Goal: Book appointment/travel/reservation

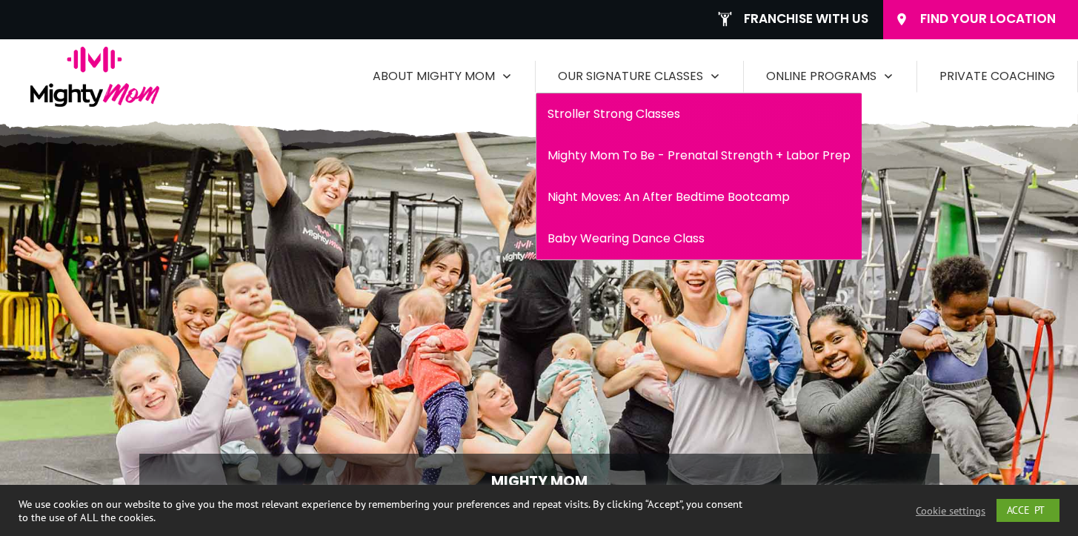
click at [708, 153] on span "Mighty Mom To Be - Prenatal Strength + Labor Prep" at bounding box center [699, 156] width 303 height 24
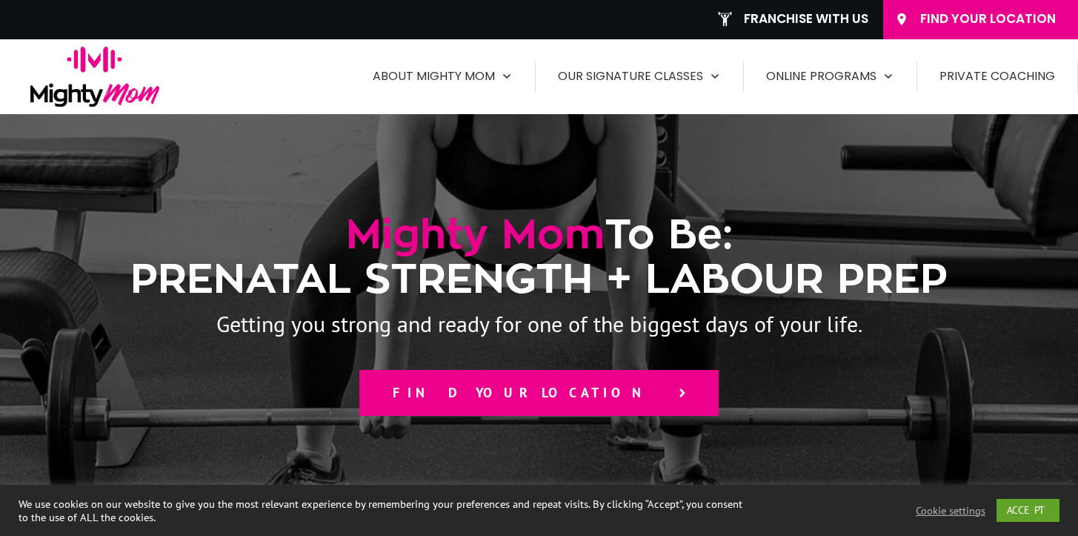
click at [561, 390] on span "Find your location" at bounding box center [529, 393] width 272 height 16
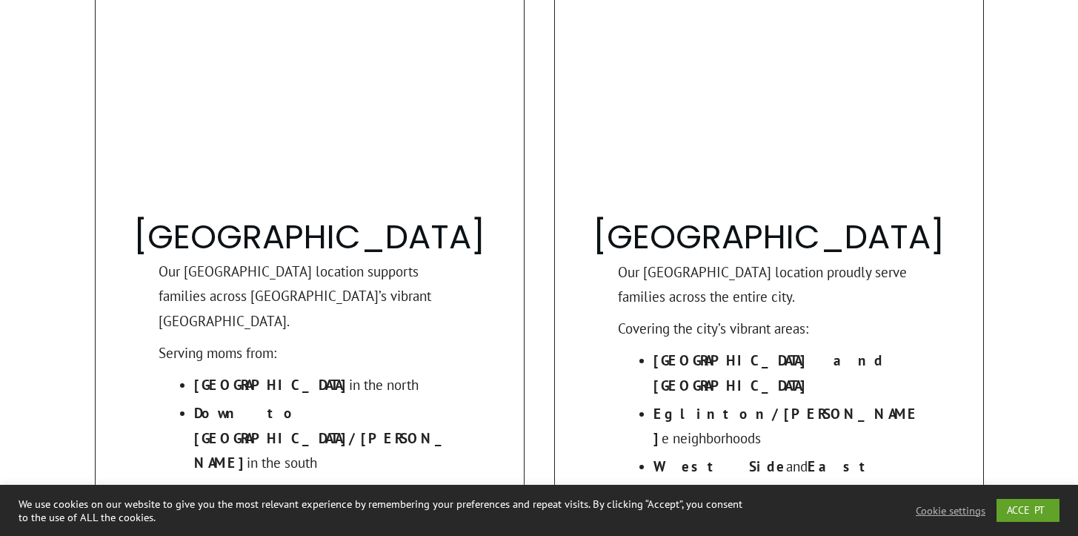
scroll to position [1581, 0]
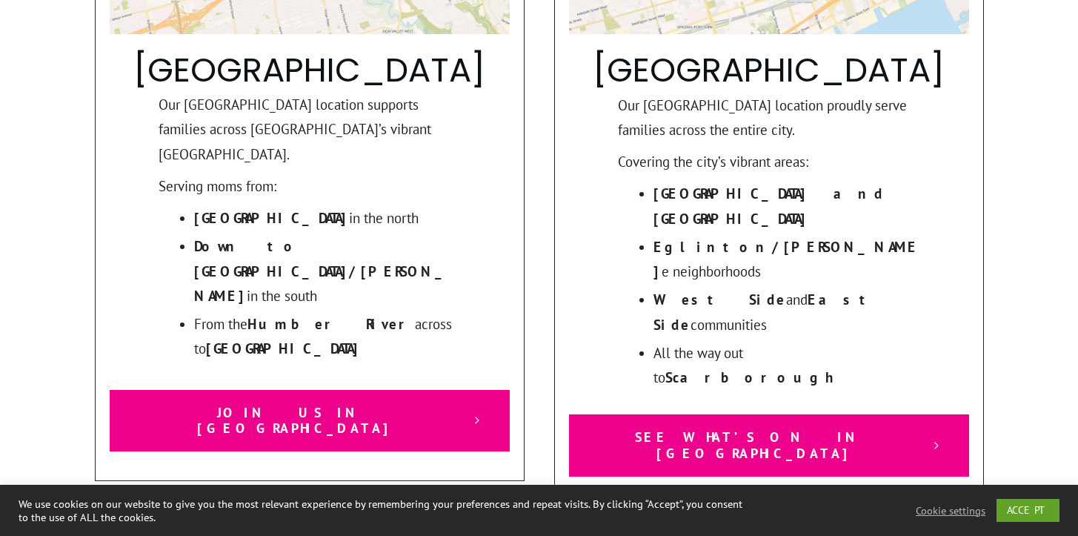
click at [794, 414] on link "See What’s On in Toronto" at bounding box center [769, 444] width 400 height 61
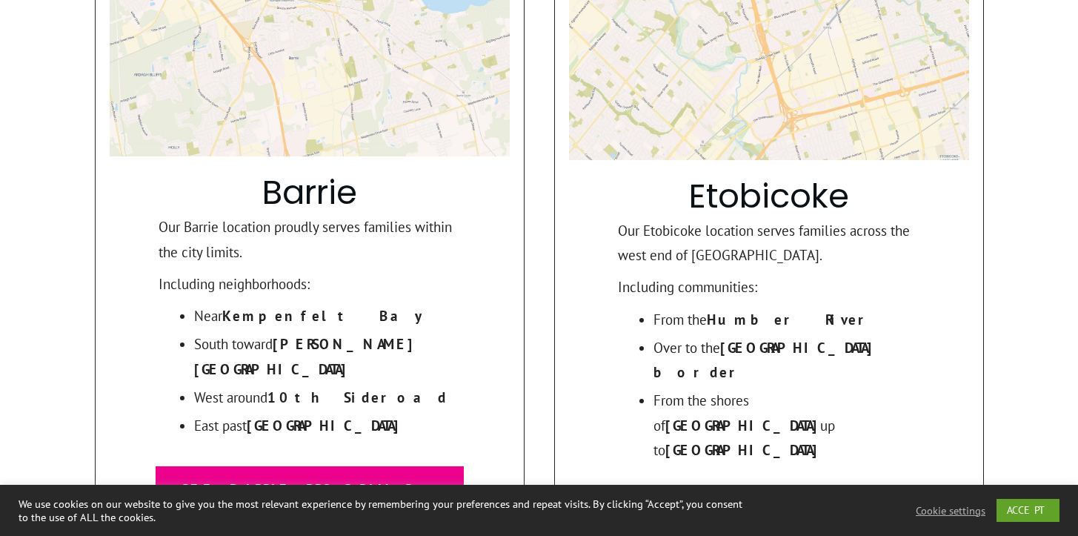
scroll to position [0, 0]
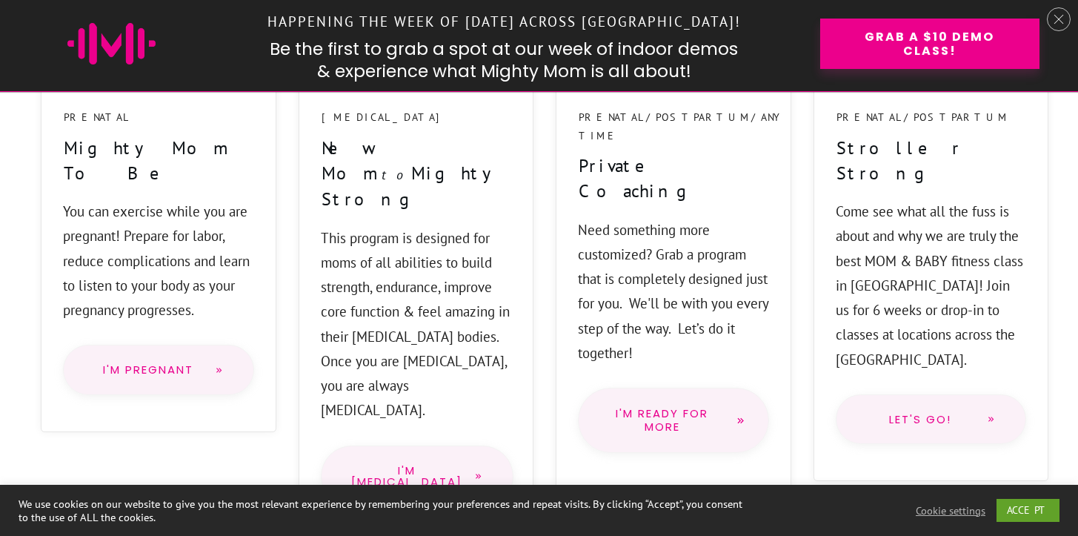
scroll to position [1316, 0]
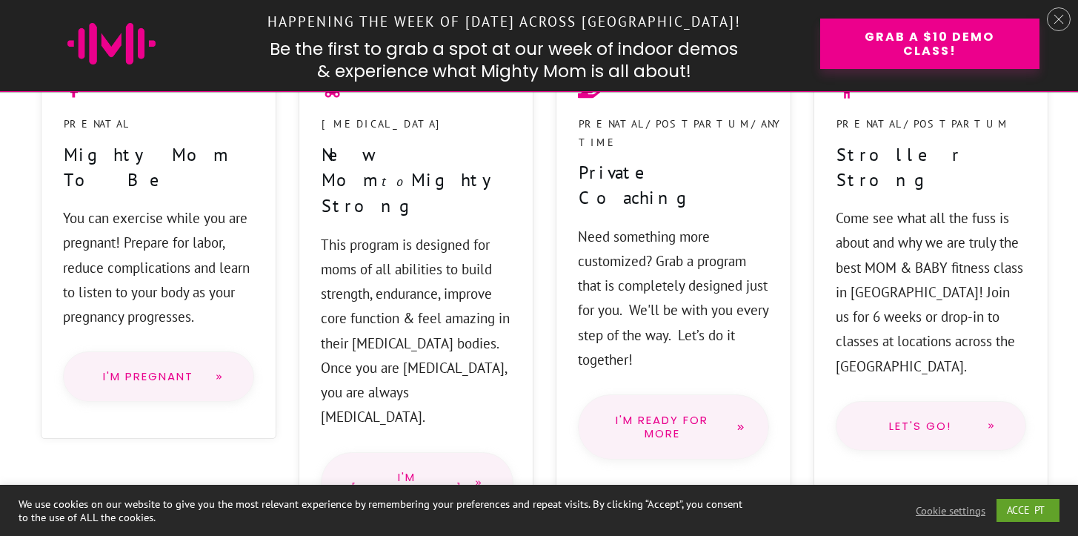
click at [133, 370] on span "I'm Pregnant" at bounding box center [148, 376] width 110 height 12
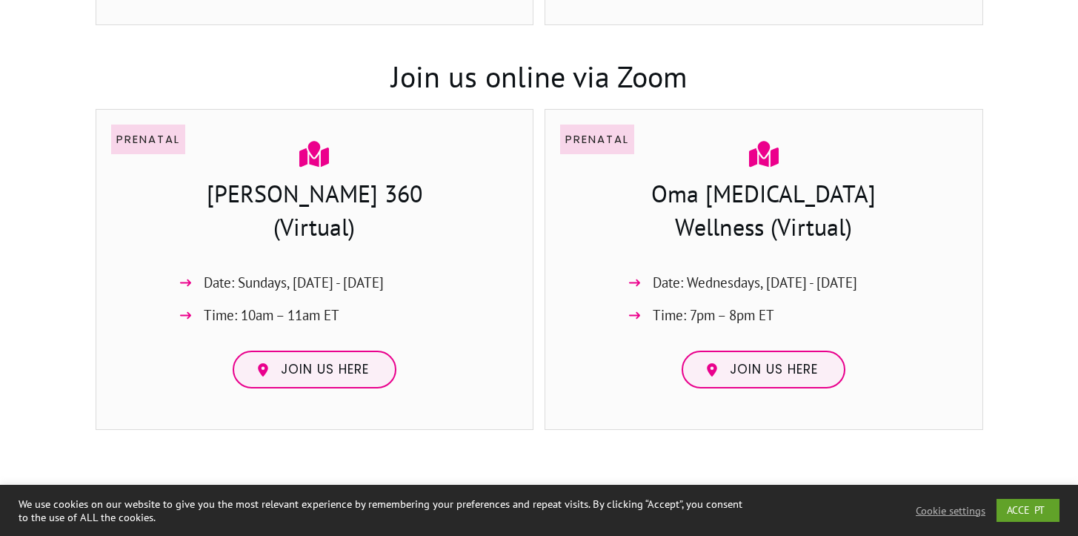
scroll to position [1406, 0]
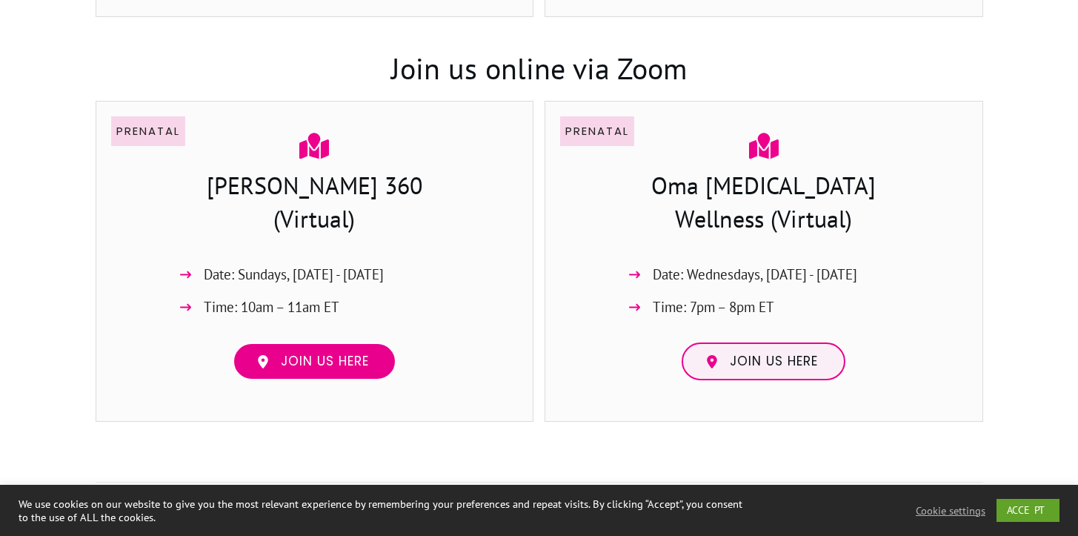
click at [362, 355] on span "Join us here" at bounding box center [325, 361] width 88 height 16
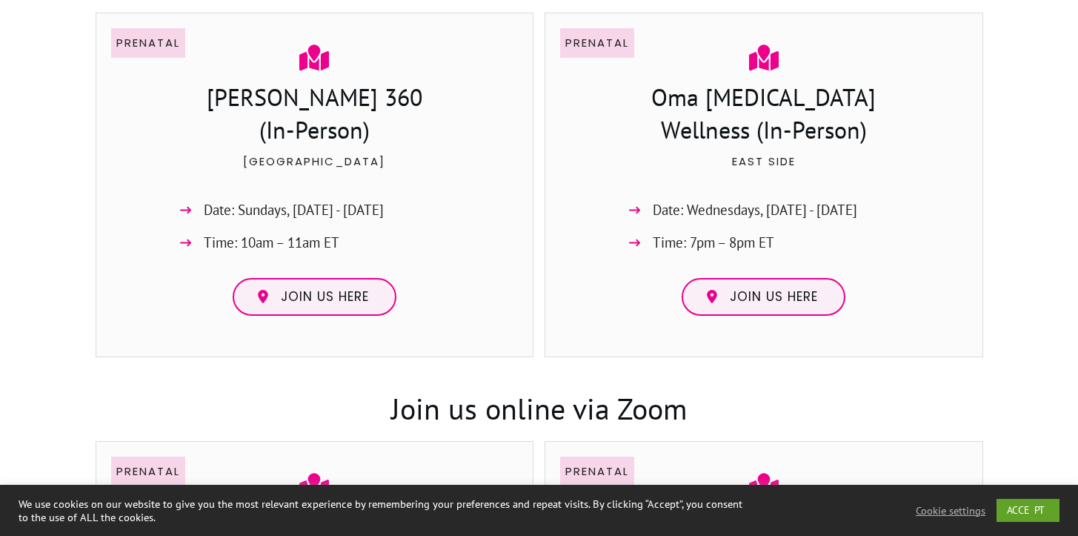
scroll to position [1058, 0]
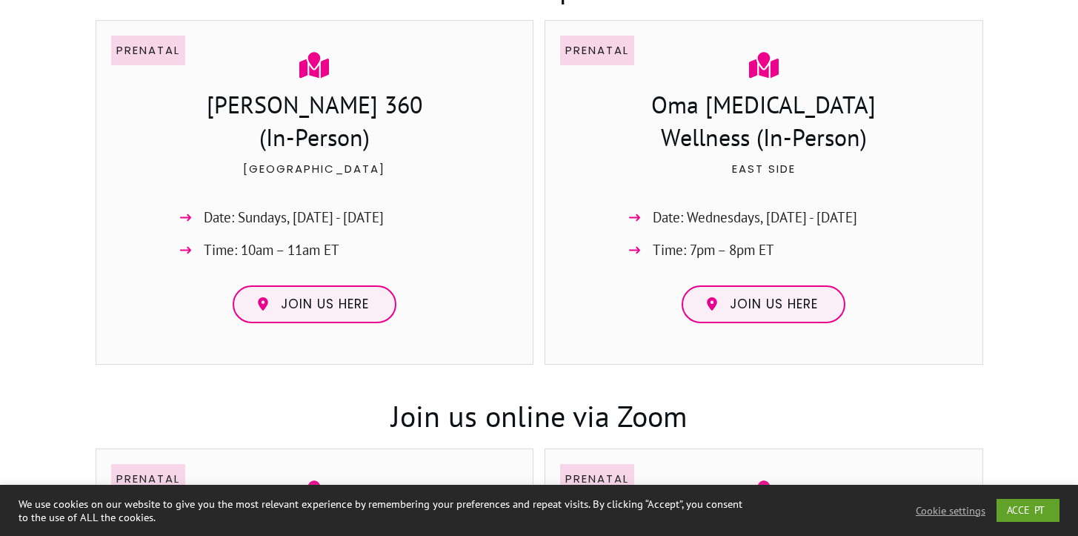
click at [322, 170] on p "Midtown" at bounding box center [315, 177] width 406 height 37
click at [308, 297] on span "Join us here" at bounding box center [325, 304] width 88 height 16
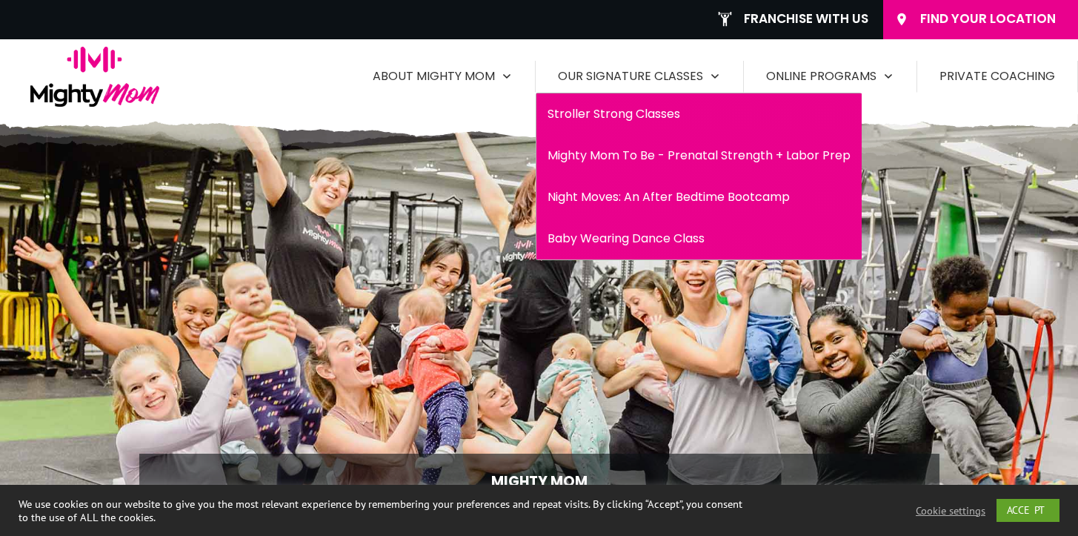
click at [675, 158] on span "Mighty Mom To Be - Prenatal Strength + Labor Prep" at bounding box center [699, 156] width 303 height 24
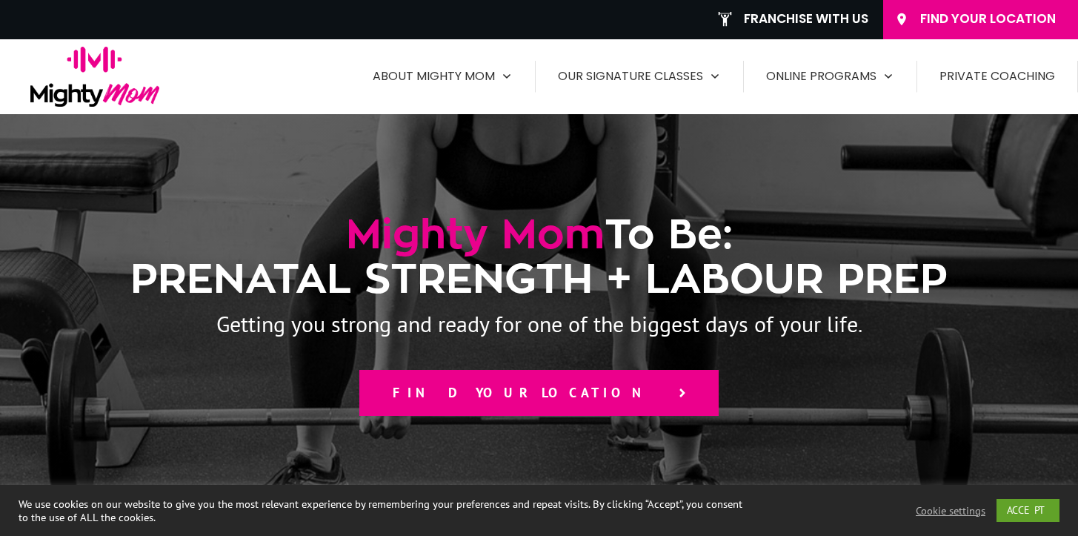
scroll to position [6, 0]
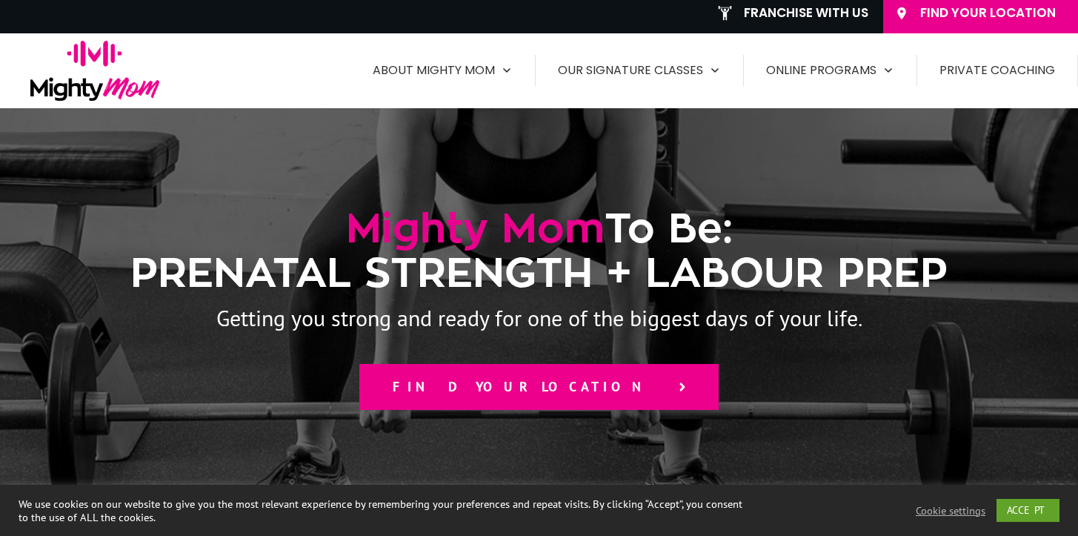
click at [546, 393] on span "Find your location" at bounding box center [529, 387] width 272 height 16
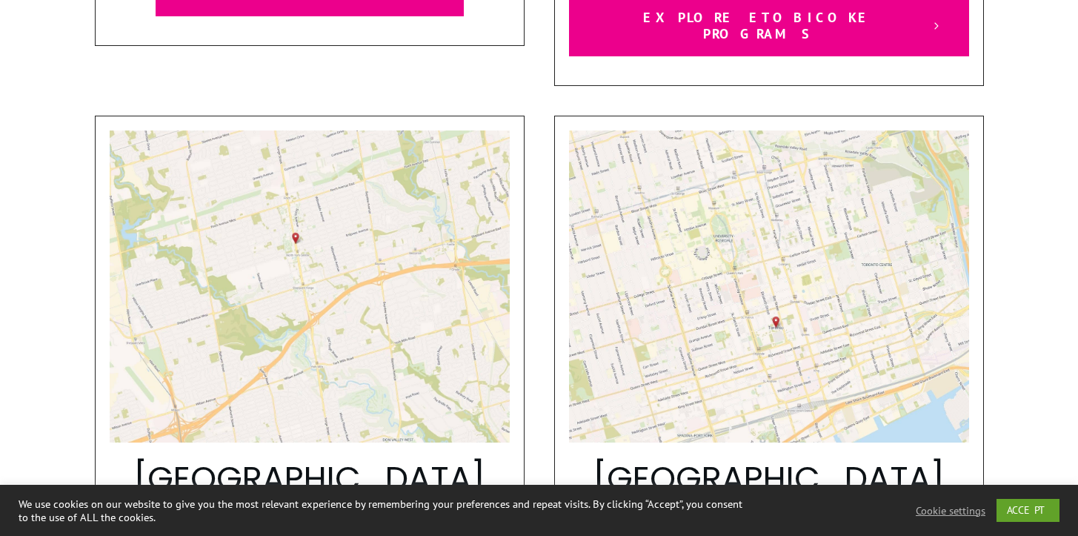
scroll to position [1174, 0]
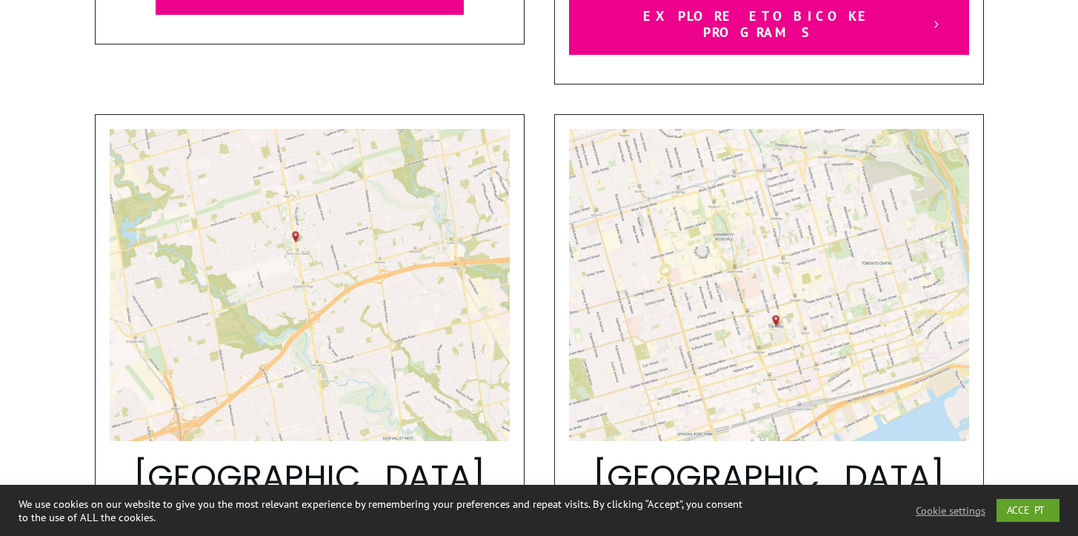
click at [785, 209] on img at bounding box center [774, 285] width 412 height 312
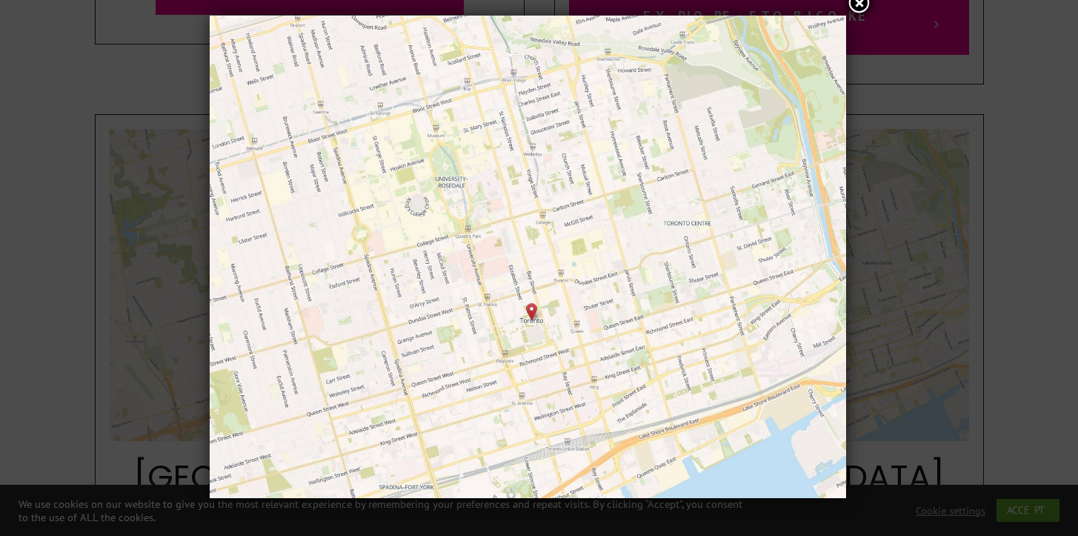
click at [860, 9] on div at bounding box center [859, 3] width 21 height 21
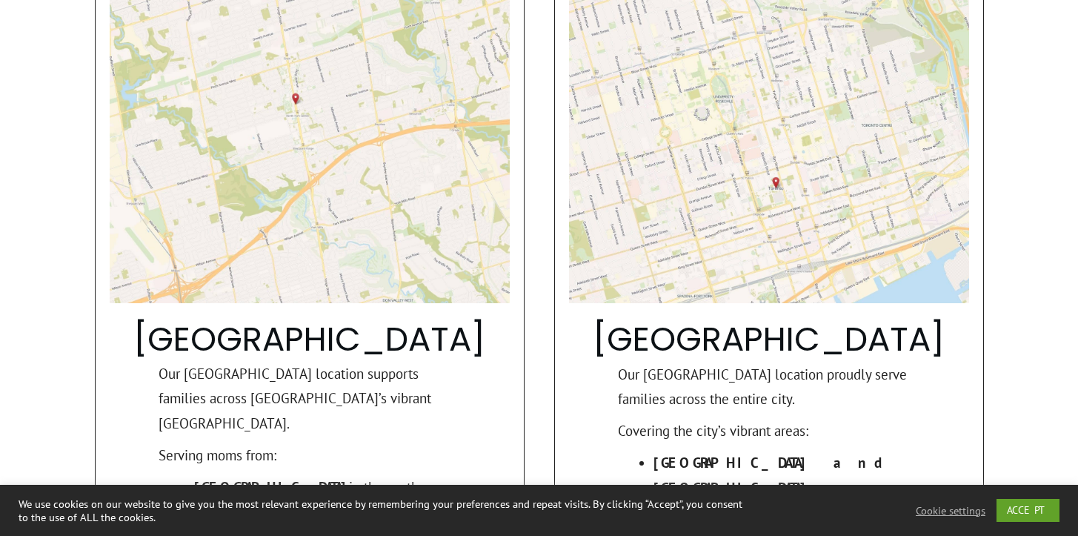
scroll to position [1335, 0]
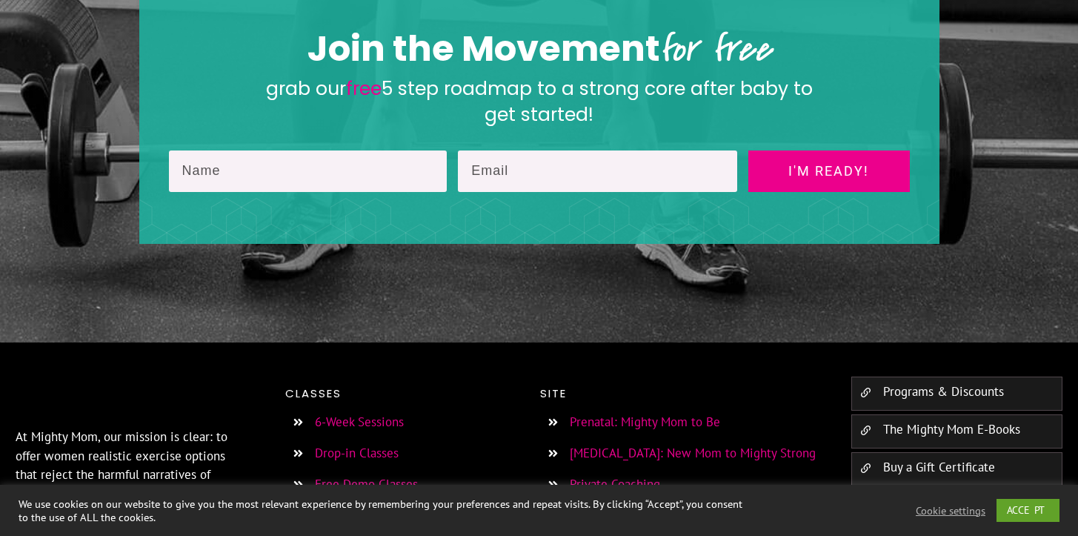
scroll to position [2498, 0]
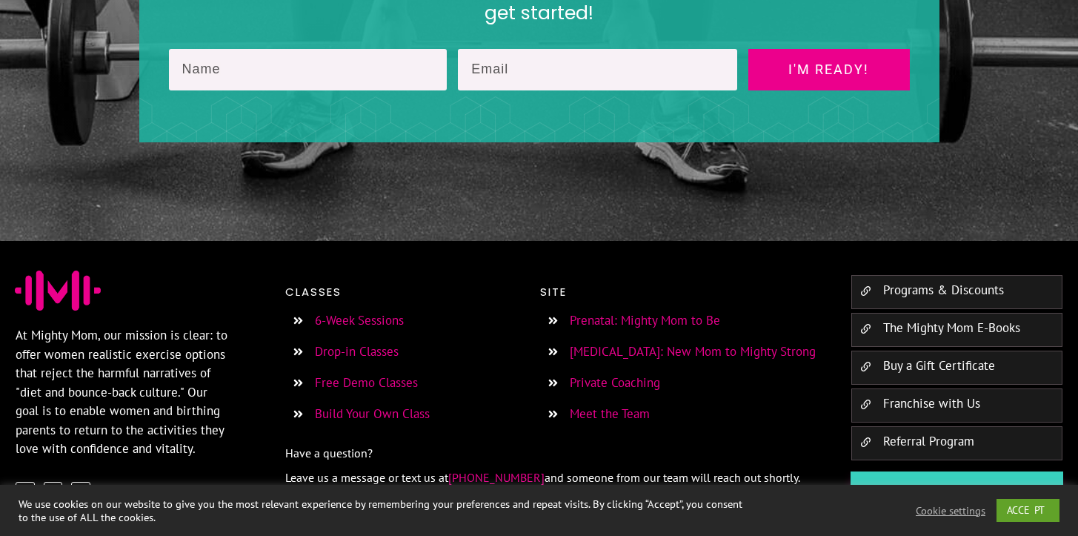
click at [367, 374] on link "Free Demo Classes" at bounding box center [366, 382] width 103 height 16
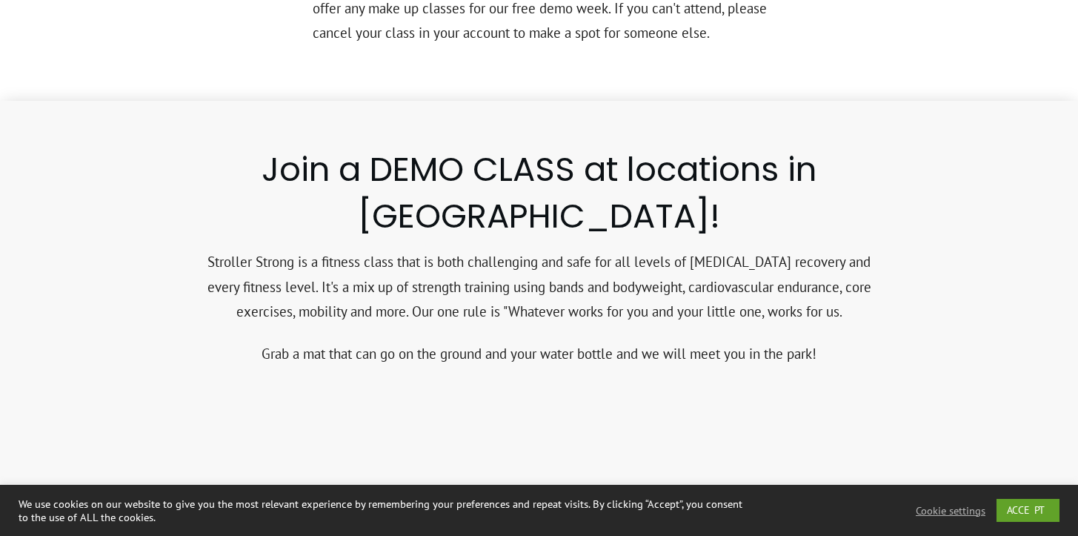
scroll to position [1217, 0]
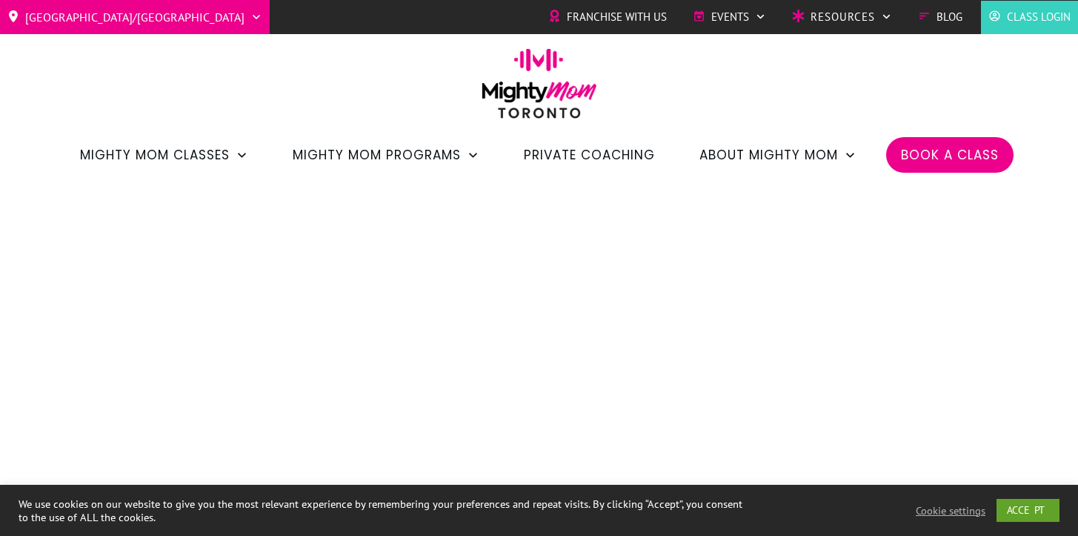
scroll to position [2498, 0]
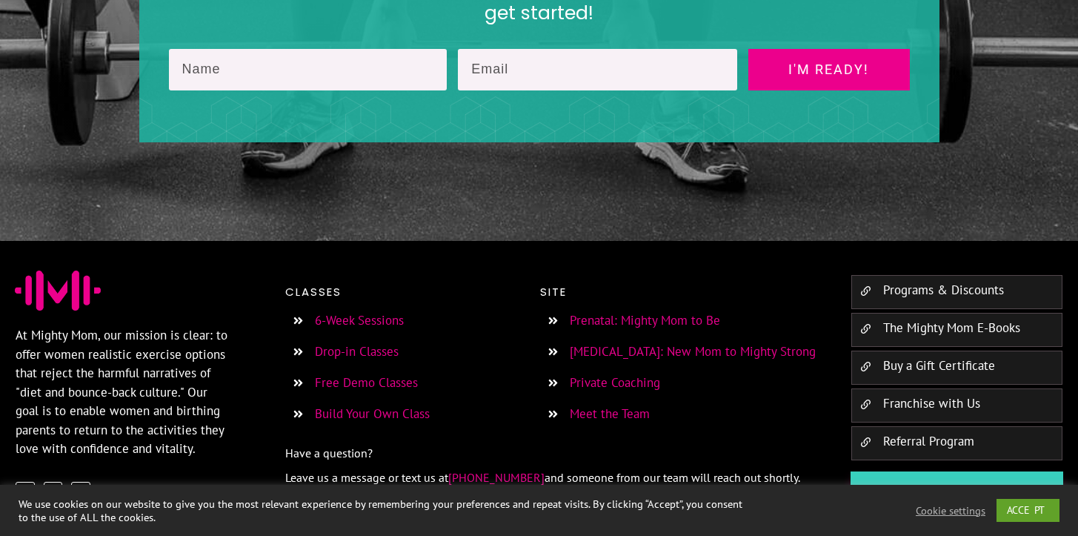
click at [359, 343] on link "Drop-in Classes" at bounding box center [357, 351] width 84 height 16
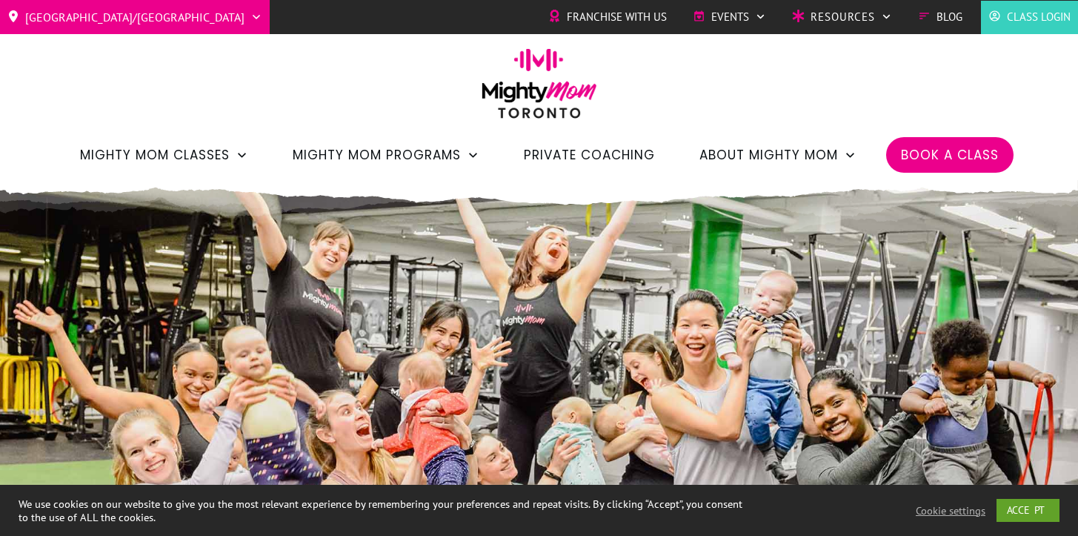
click at [947, 165] on span "Book a Class" at bounding box center [950, 154] width 98 height 25
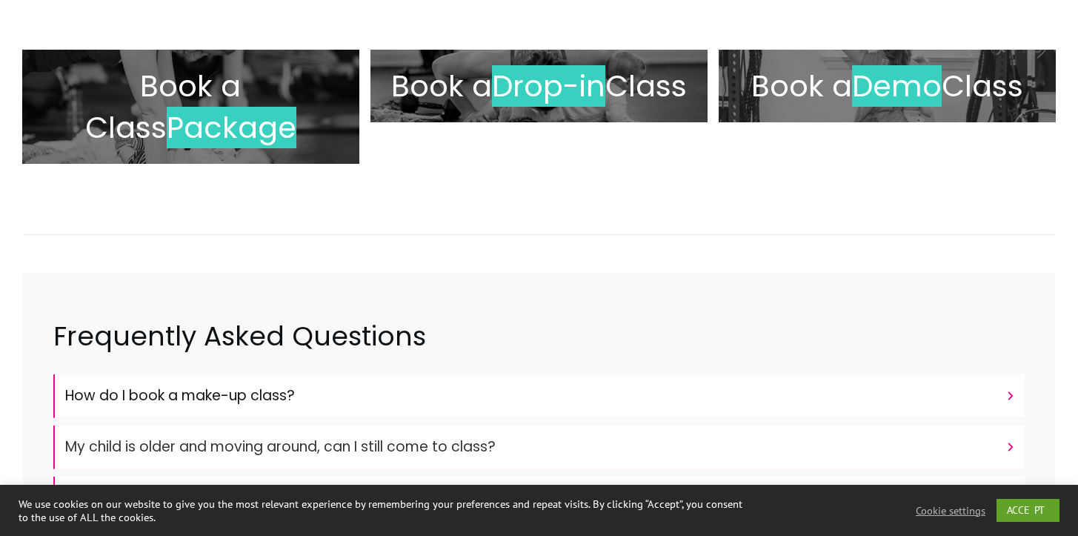
scroll to position [318, 0]
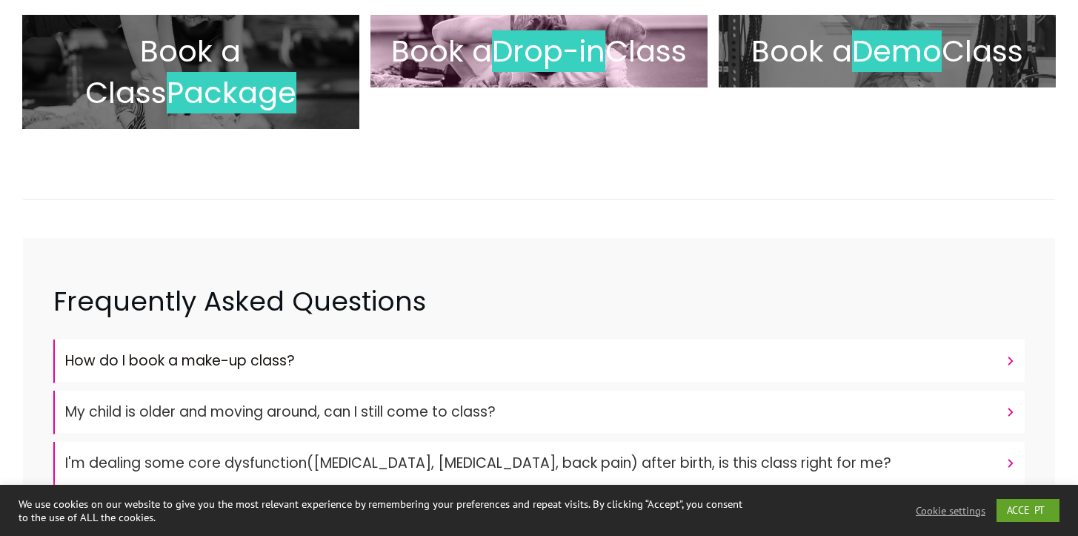
click at [539, 50] on span "Drop-in" at bounding box center [548, 50] width 113 height 41
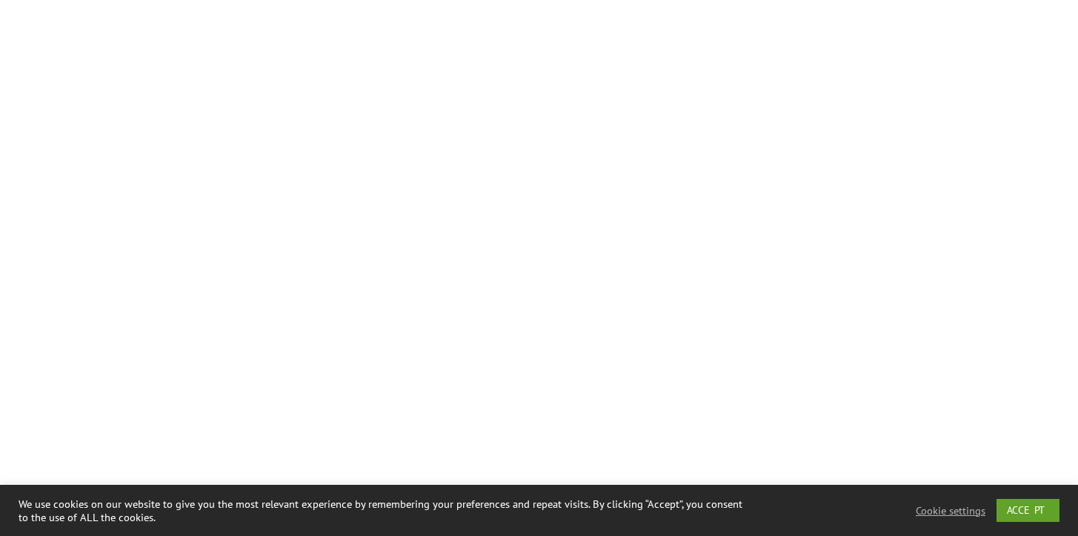
scroll to position [2135, 0]
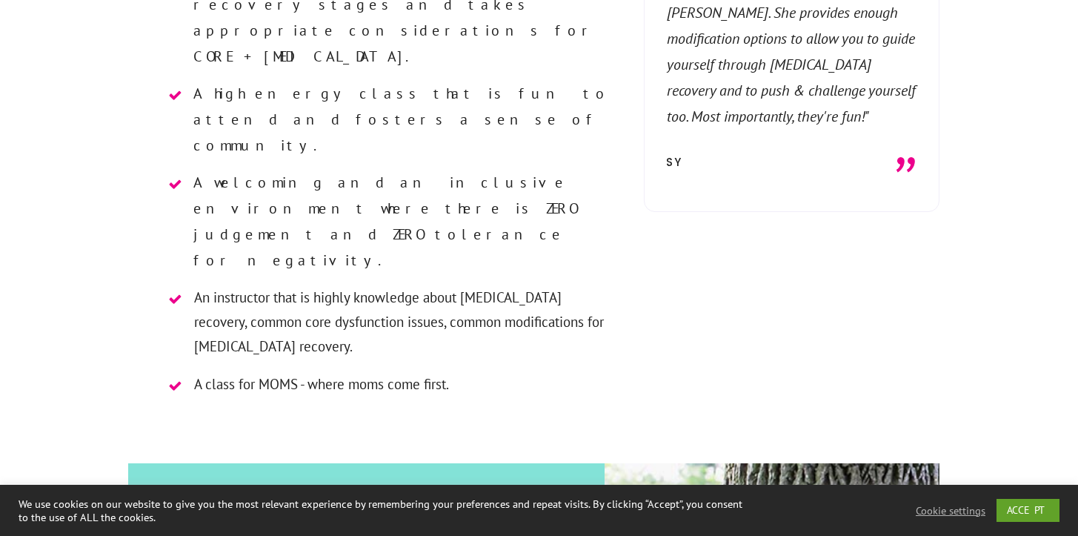
scroll to position [1191, 0]
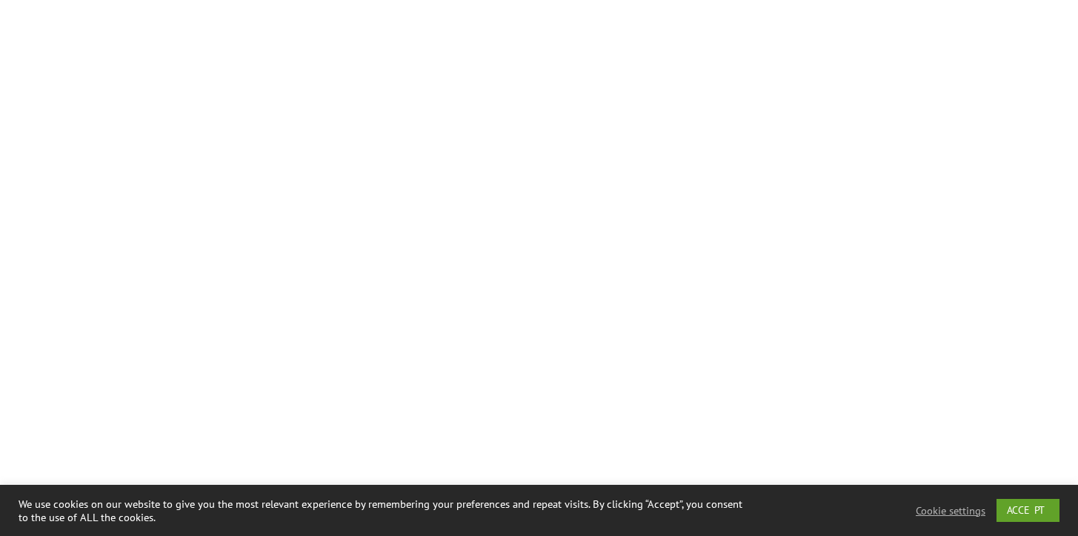
click at [1005, 182] on div at bounding box center [539, 185] width 1078 height 1437
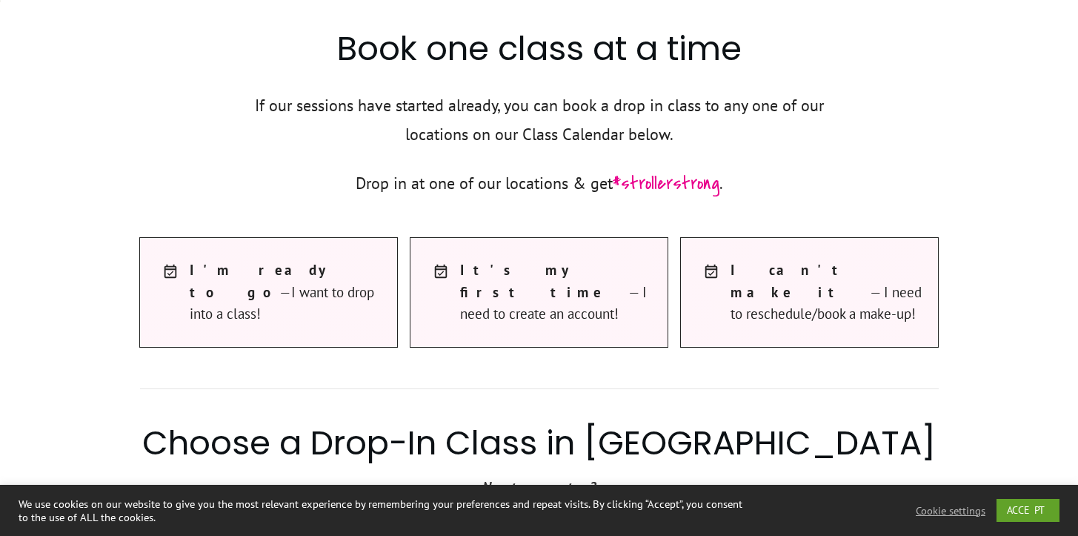
scroll to position [735, 0]
